Goal: Task Accomplishment & Management: Manage account settings

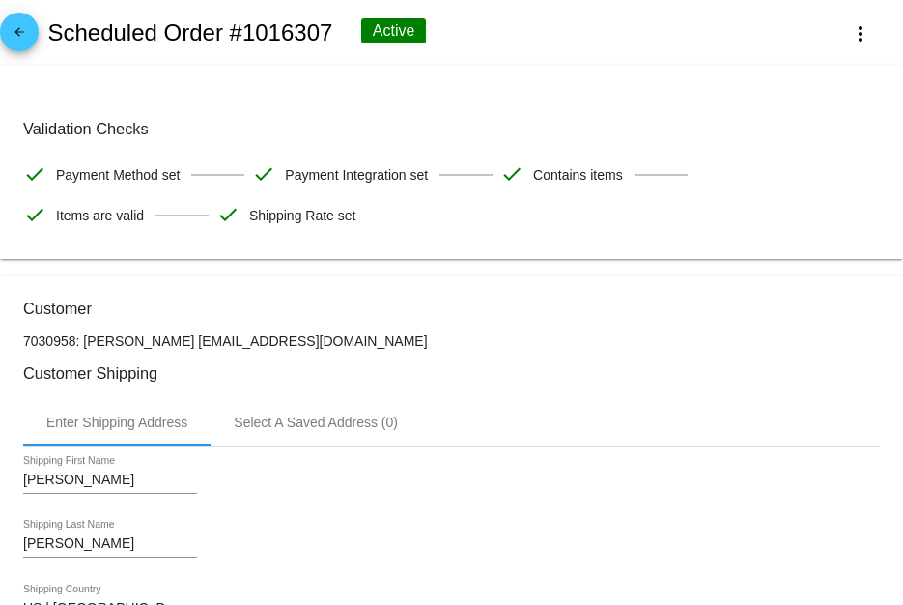
scroll to position [1062, 0]
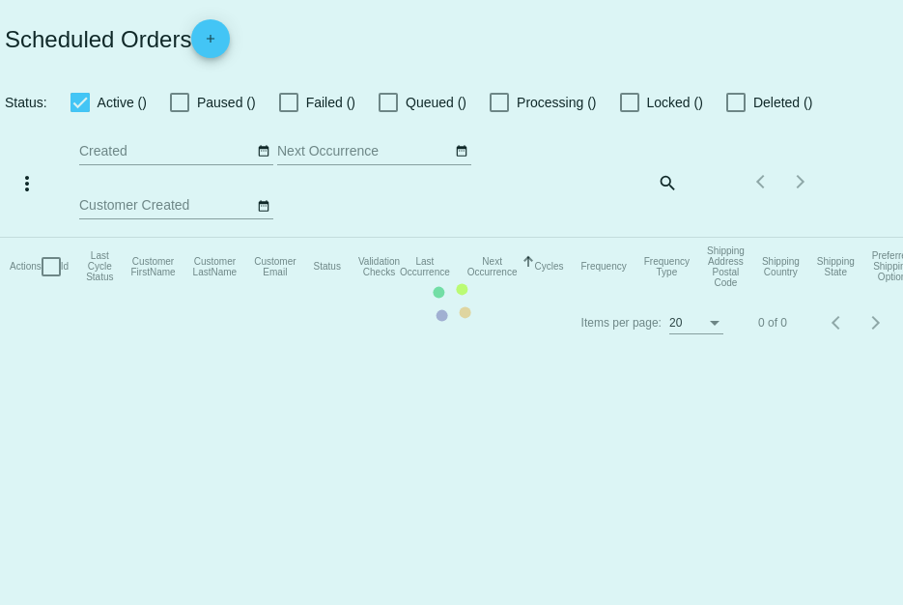
checkbox input "true"
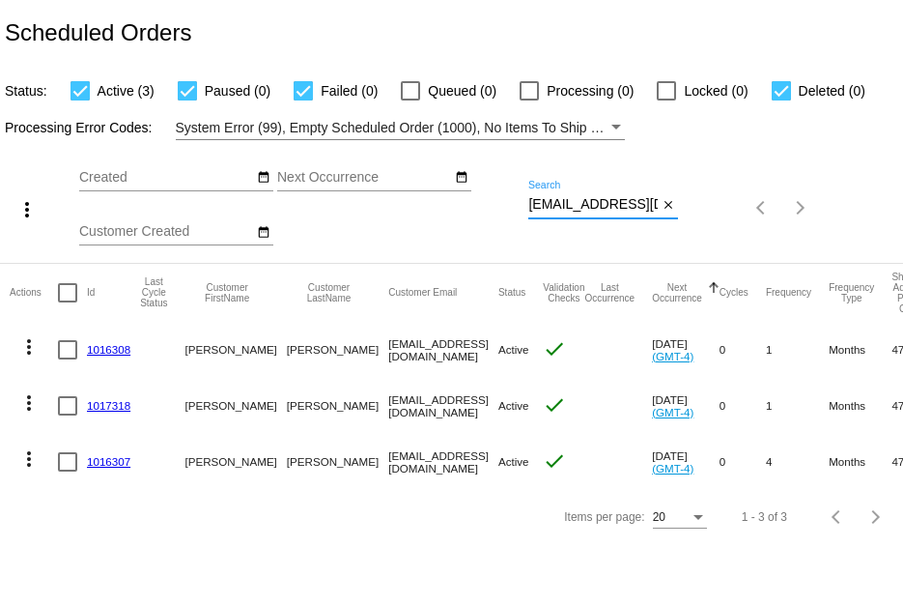
drag, startPoint x: 528, startPoint y: 202, endPoint x: 722, endPoint y: 212, distance: 194.4
click at [722, 212] on div "more_vert Sep Jan Feb Mar [DATE]" at bounding box center [451, 201] width 903 height 123
paste input "liliananegrete3598"
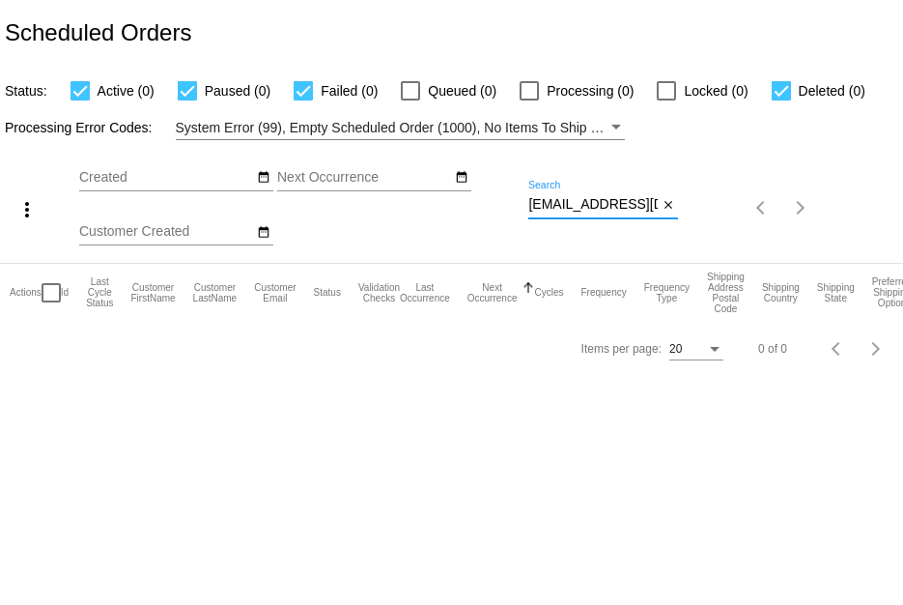
scroll to position [0, 56]
drag, startPoint x: 528, startPoint y: 206, endPoint x: 695, endPoint y: 257, distance: 174.7
click at [695, 257] on div "more_vert Sep Jan Feb Mar [DATE]" at bounding box center [451, 201] width 903 height 123
paste input "Golfqueen3@ao"
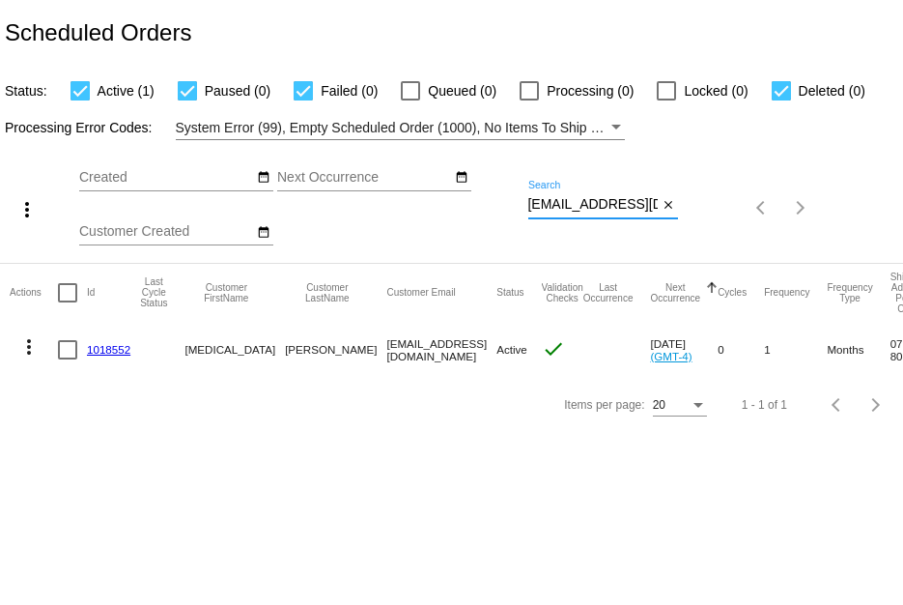
type input "[EMAIL_ADDRESS][DOMAIN_NAME]"
click at [130, 349] on link "1018552" at bounding box center [108, 349] width 43 height 13
